Goal: Task Accomplishment & Management: Manage account settings

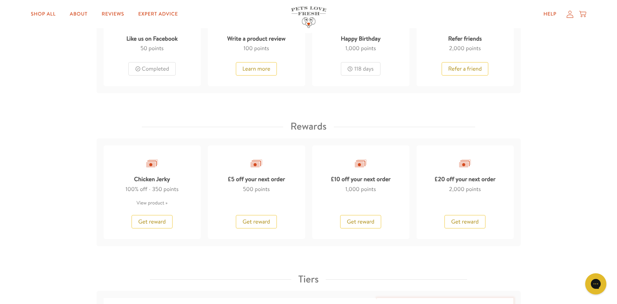
scroll to position [521, 0]
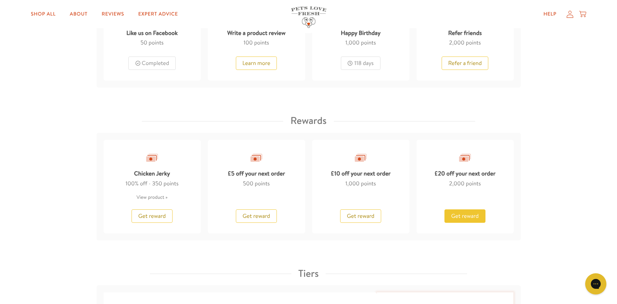
click at [456, 218] on span "Get reward" at bounding box center [465, 216] width 28 height 8
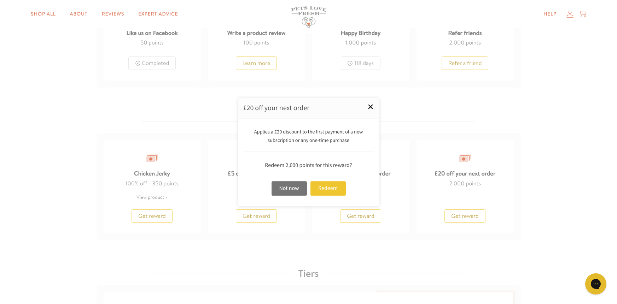
click at [371, 110] on link "×" at bounding box center [370, 107] width 18 height 18
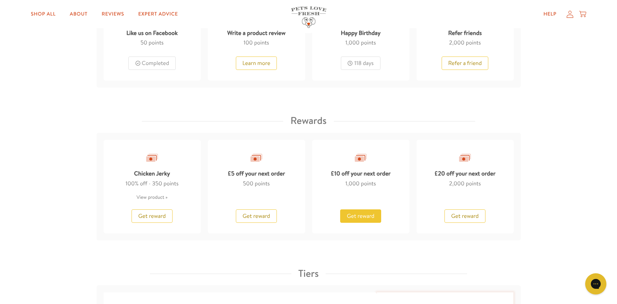
click at [362, 220] on button "Get reward" at bounding box center [360, 216] width 41 height 13
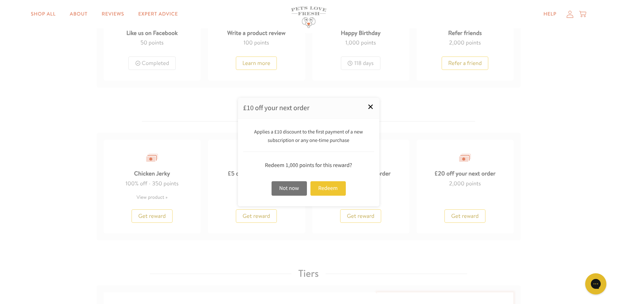
click at [376, 105] on link "×" at bounding box center [370, 107] width 18 height 18
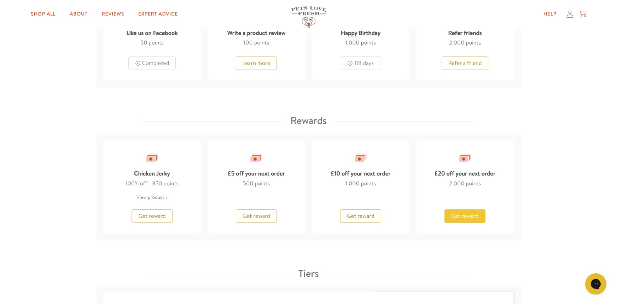
click at [474, 216] on span "Get reward" at bounding box center [465, 216] width 28 height 8
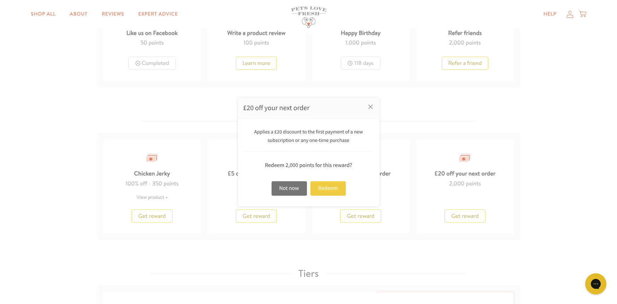
click at [324, 187] on div "Redeem" at bounding box center [327, 188] width 35 height 14
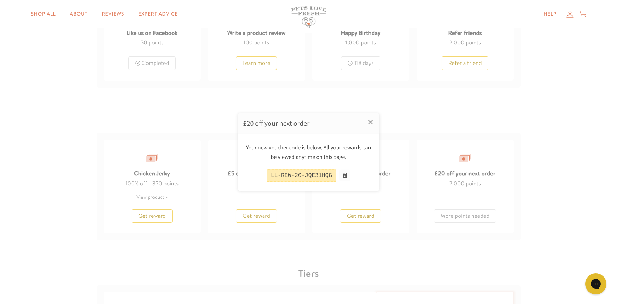
click at [307, 174] on div "LL-REW-20-JQE31HQG" at bounding box center [301, 175] width 70 height 13
copy div "LL-REW-20-JQE31HQG"
click at [368, 120] on link "×" at bounding box center [370, 122] width 18 height 18
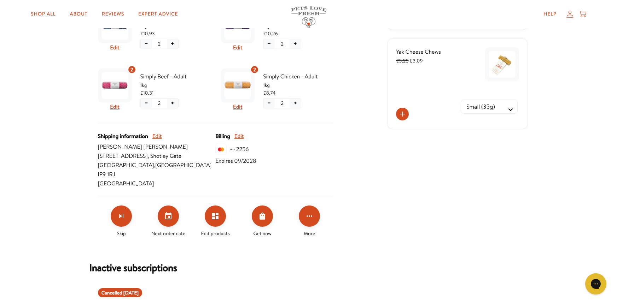
scroll to position [232, 0]
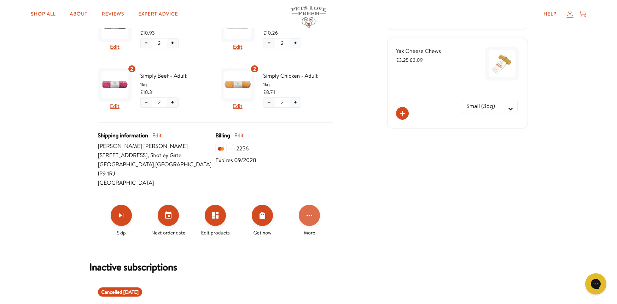
click at [312, 211] on icon "Click for more options" at bounding box center [309, 215] width 8 height 8
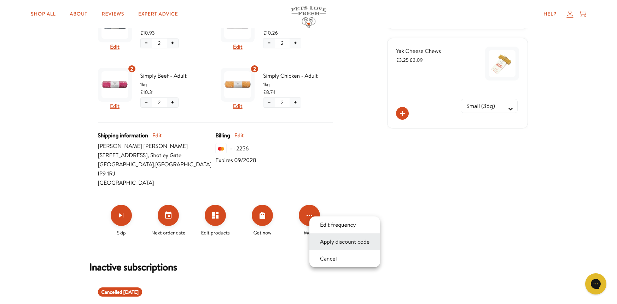
click at [337, 245] on button "Apply discount code" at bounding box center [345, 242] width 54 height 8
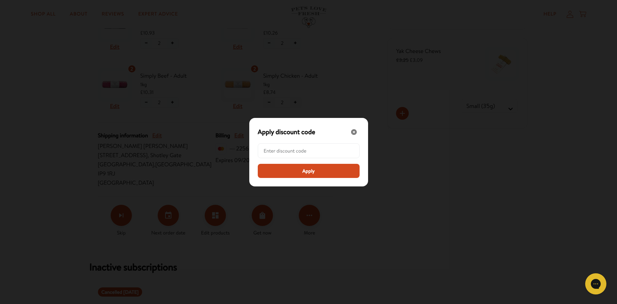
click at [298, 151] on input "Modal" at bounding box center [311, 151] width 94 height 14
paste input "LL-REW-20-JQE31HQG"
type input "LL-REW-20-JQE31HQG"
click at [300, 175] on button "Apply" at bounding box center [309, 171] width 102 height 14
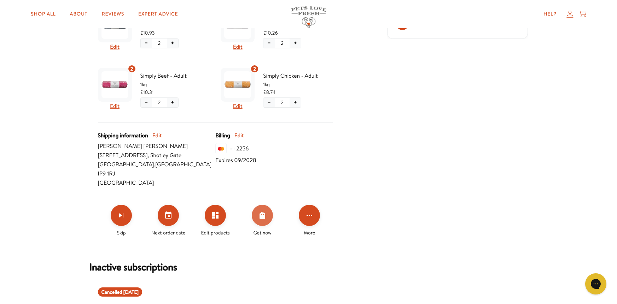
click at [261, 212] on icon "Order Now" at bounding box center [262, 215] width 6 height 7
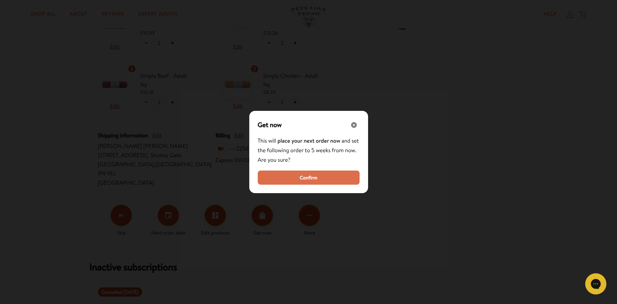
click at [292, 175] on button "Confirm" at bounding box center [309, 178] width 102 height 14
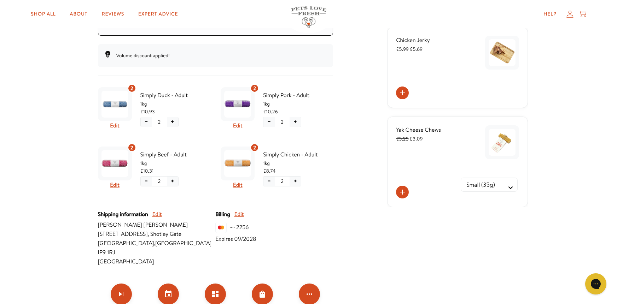
scroll to position [173, 0]
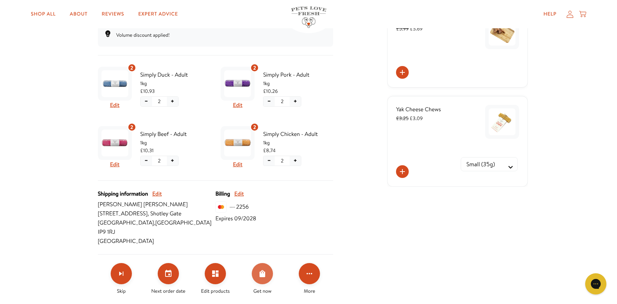
click at [261, 270] on icon "Order Now" at bounding box center [262, 273] width 6 height 7
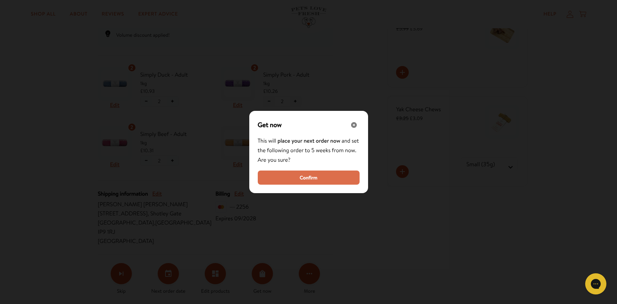
click at [303, 175] on span "Confirm" at bounding box center [308, 178] width 18 height 8
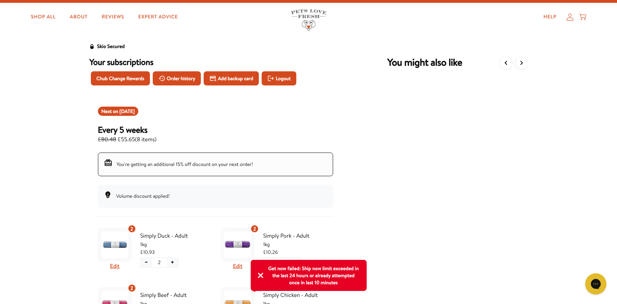
scroll to position [0, 0]
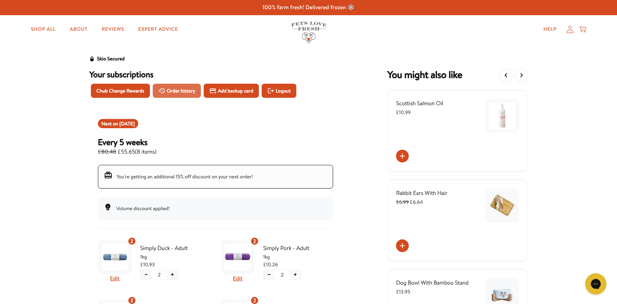
click at [176, 86] on button "Order history" at bounding box center [177, 91] width 48 height 14
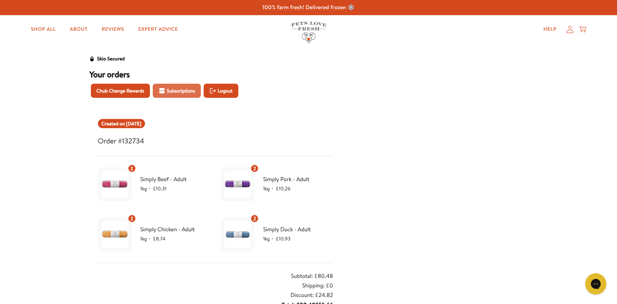
click at [170, 90] on span "Subscriptions" at bounding box center [181, 91] width 28 height 8
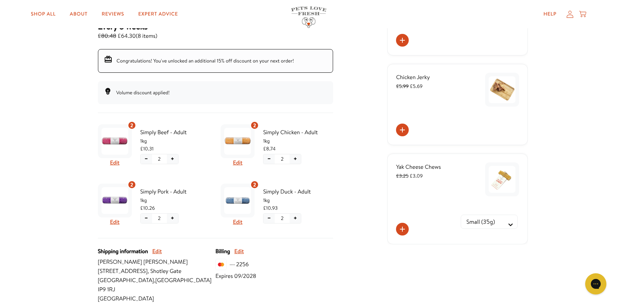
scroll to position [173, 0]
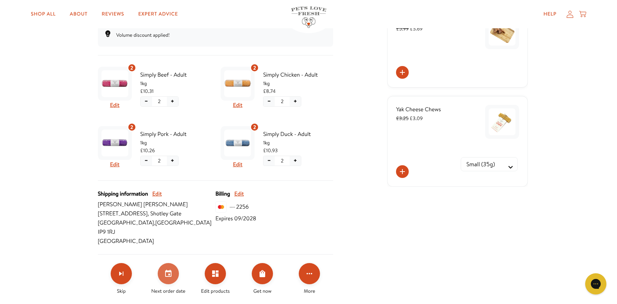
click at [164, 270] on icon "Set your next order date" at bounding box center [168, 274] width 8 height 8
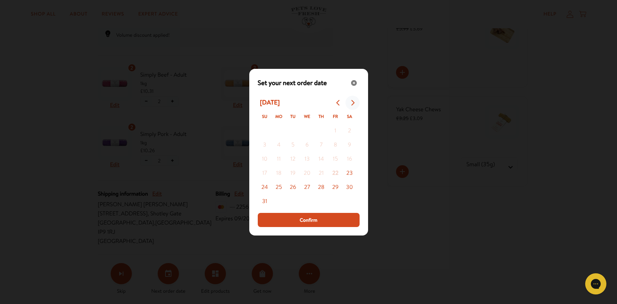
click at [353, 102] on icon "Go to next month" at bounding box center [352, 103] width 6 height 6
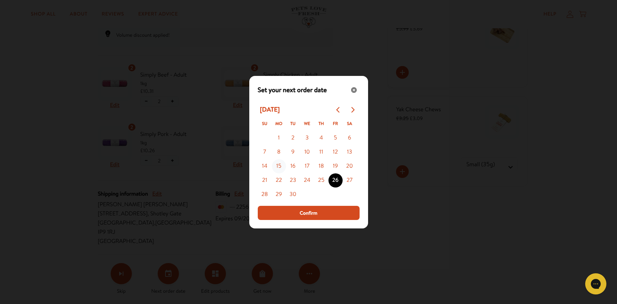
click at [279, 165] on button "15" at bounding box center [279, 166] width 14 height 14
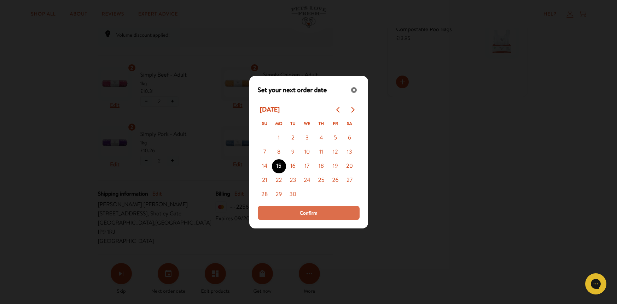
click at [294, 209] on button "Confirm" at bounding box center [309, 213] width 102 height 14
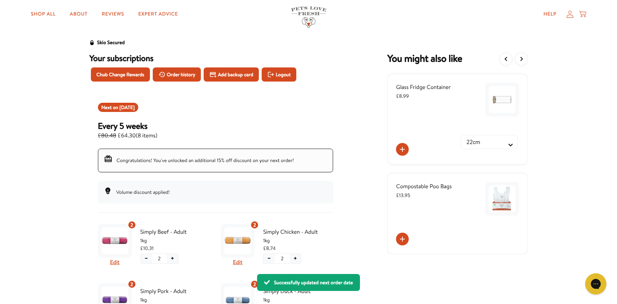
scroll to position [0, 0]
